Goal: Information Seeking & Learning: Find specific fact

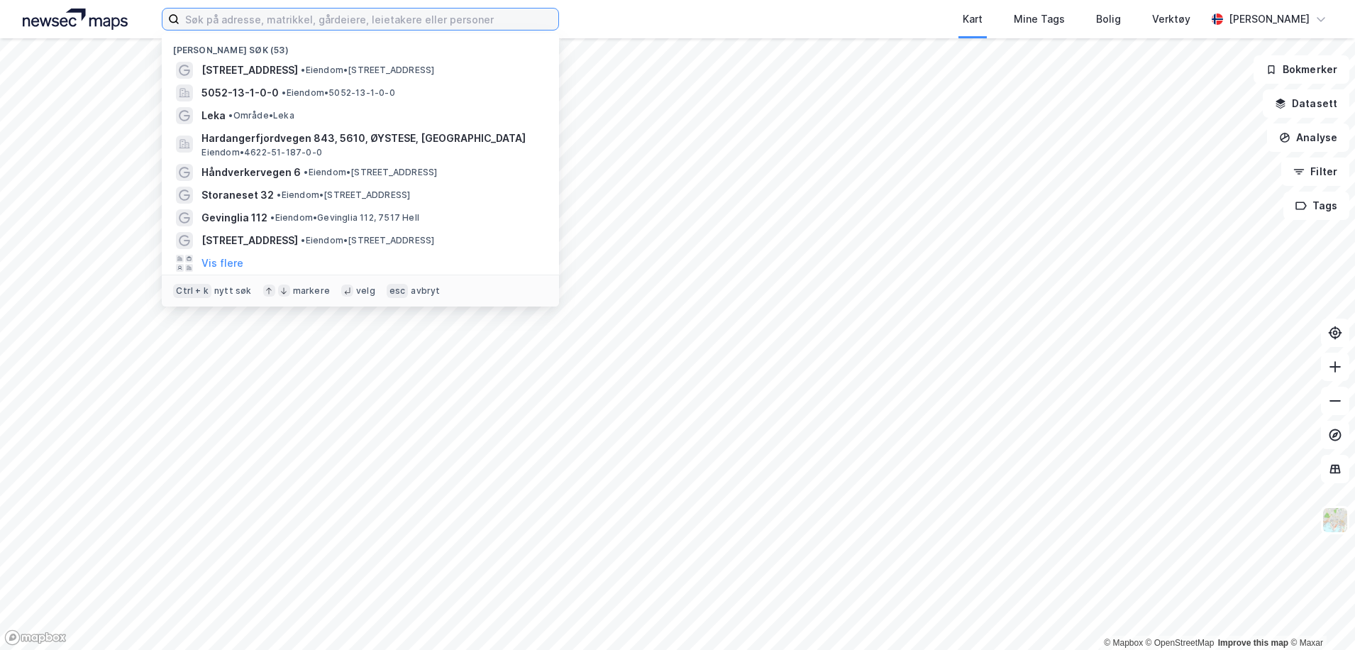
click at [459, 28] on input at bounding box center [368, 19] width 379 height 21
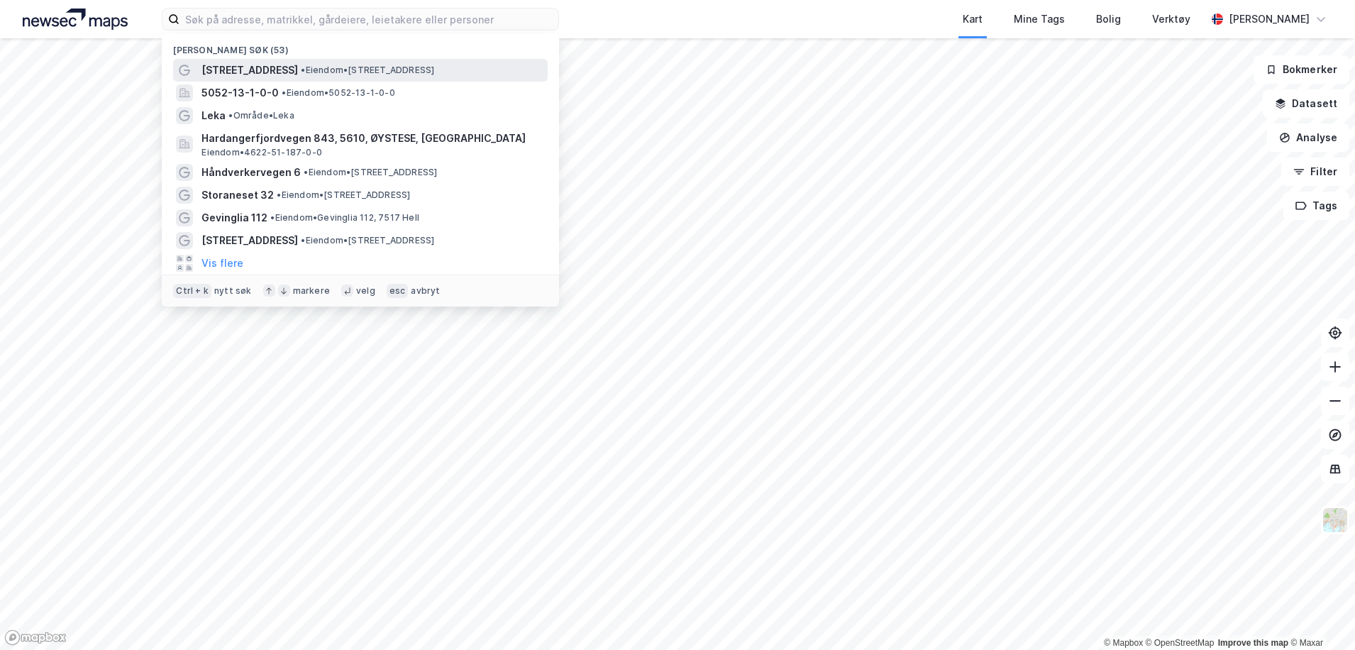
click at [366, 67] on span "• Eiendom • [STREET_ADDRESS]" at bounding box center [367, 70] width 133 height 11
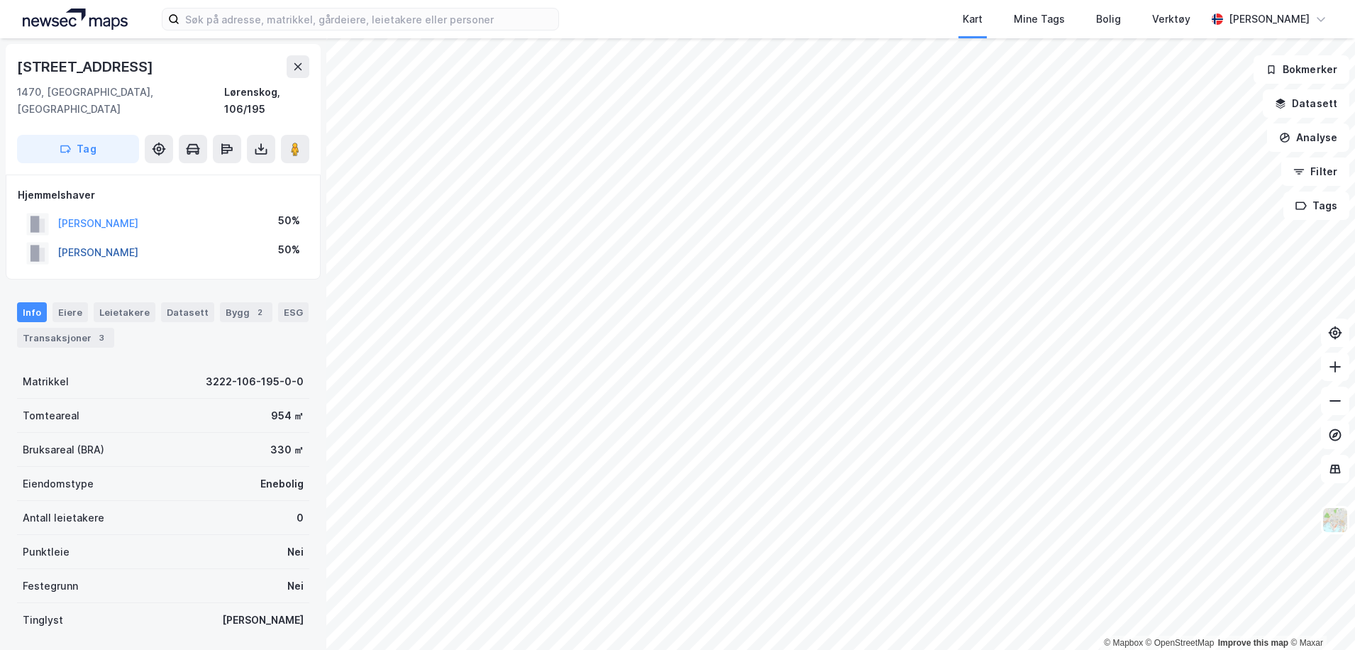
click at [0, 0] on button "[PERSON_NAME]" at bounding box center [0, 0] width 0 height 0
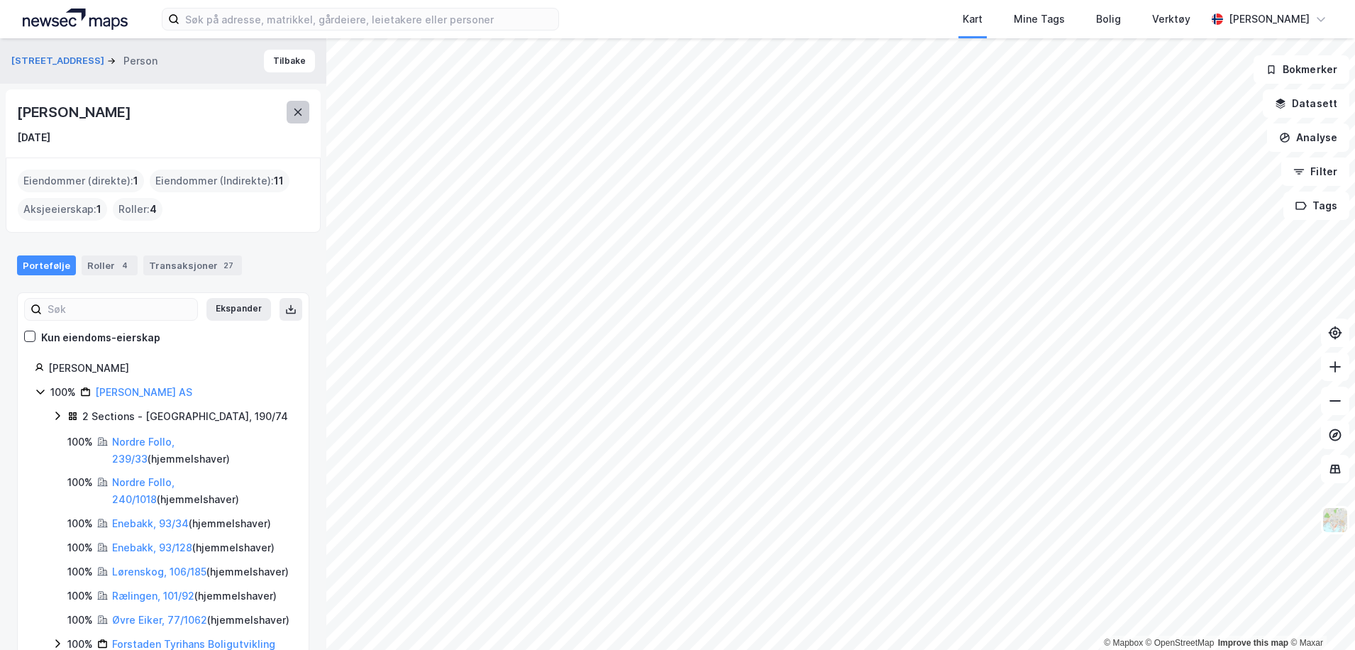
click at [298, 111] on icon at bounding box center [298, 112] width 8 height 7
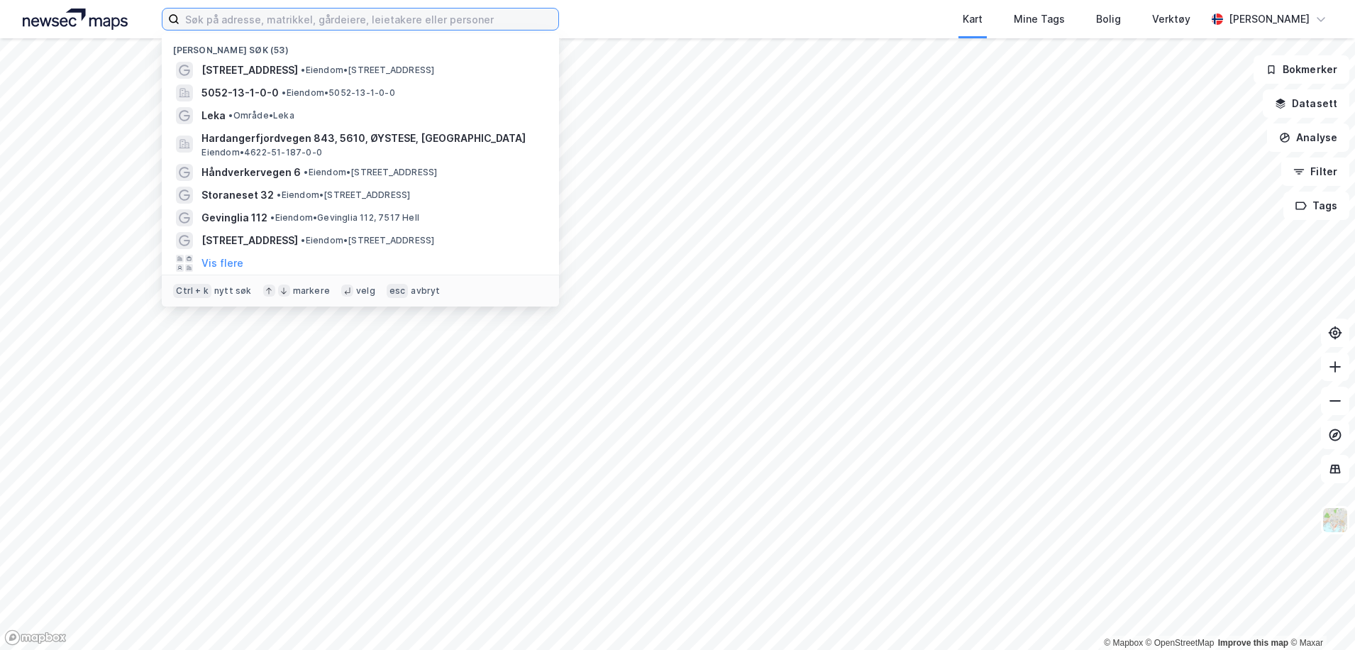
click at [248, 26] on input at bounding box center [368, 19] width 379 height 21
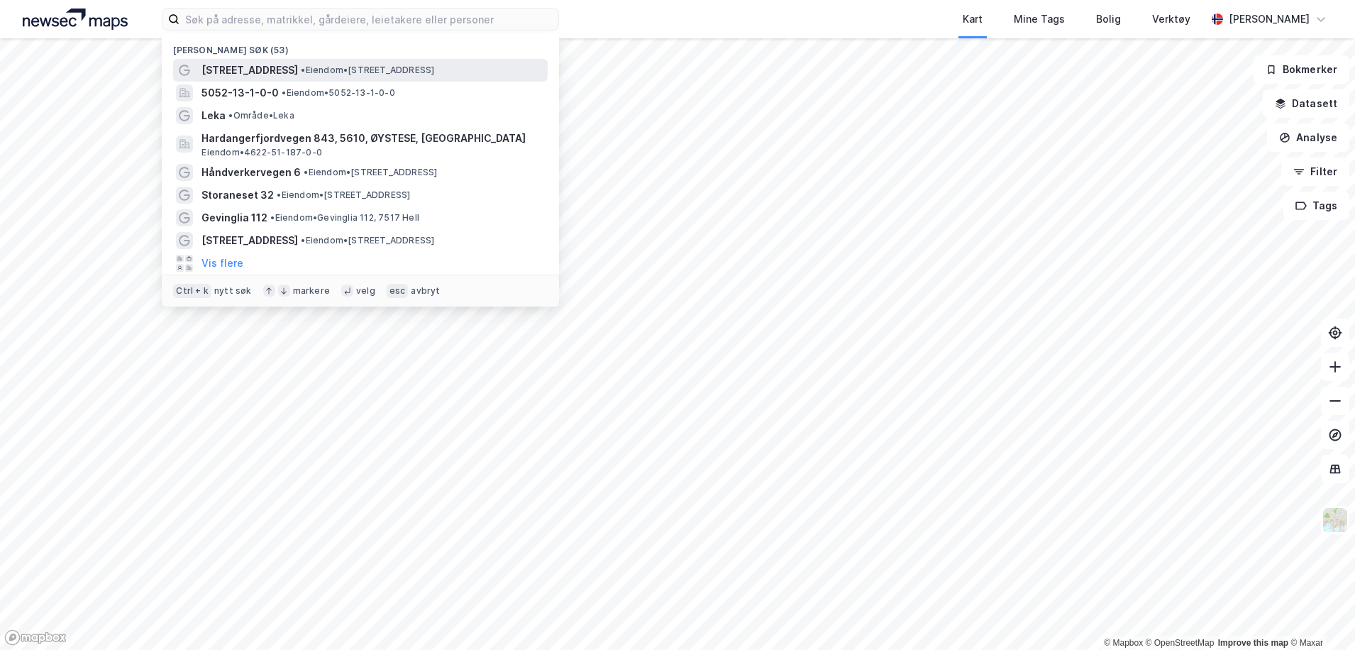
click at [248, 77] on span "[STREET_ADDRESS]" at bounding box center [249, 70] width 96 height 17
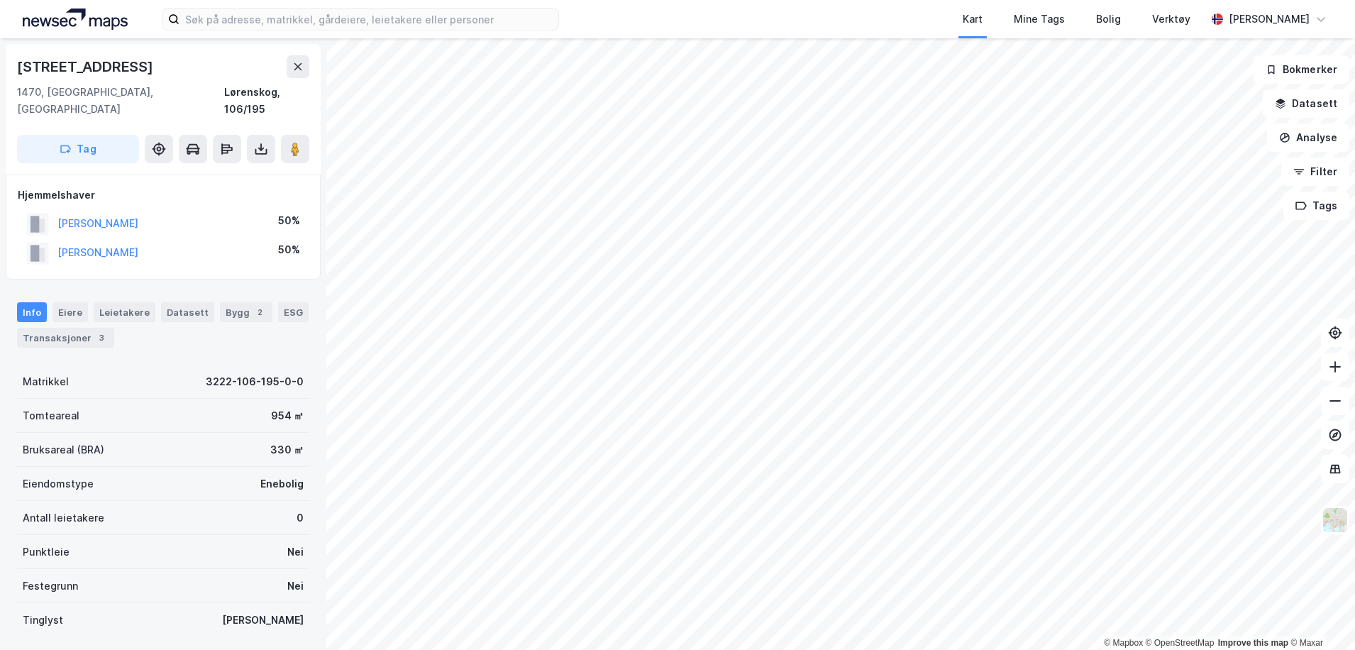
click at [152, 77] on div "[STREET_ADDRESS]" at bounding box center [163, 66] width 292 height 23
drag, startPoint x: 150, startPoint y: 67, endPoint x: 12, endPoint y: 70, distance: 138.4
click at [12, 70] on div "[STREET_ADDRESS]" at bounding box center [163, 109] width 315 height 131
copy div "[STREET_ADDRESS]"
